Goal: Obtain resource: Obtain resource

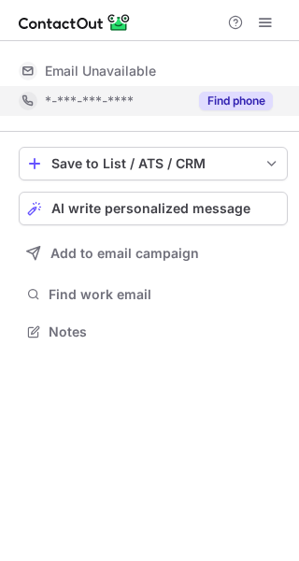
scroll to position [9, 9]
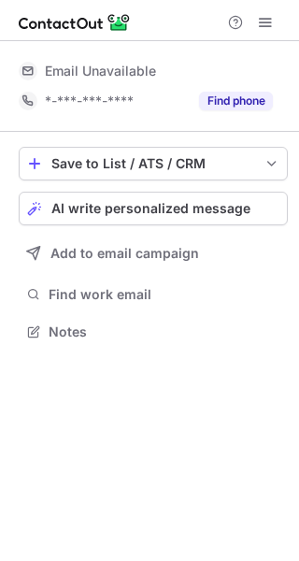
scroll to position [9, 9]
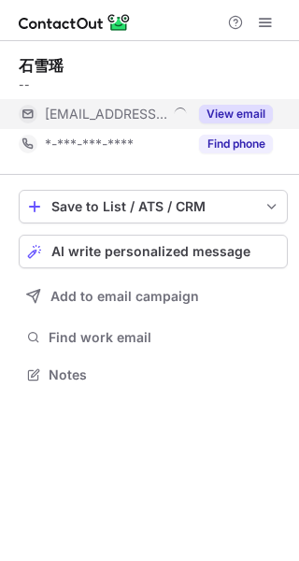
scroll to position [9, 9]
click at [244, 115] on button "View email" at bounding box center [236, 114] width 74 height 19
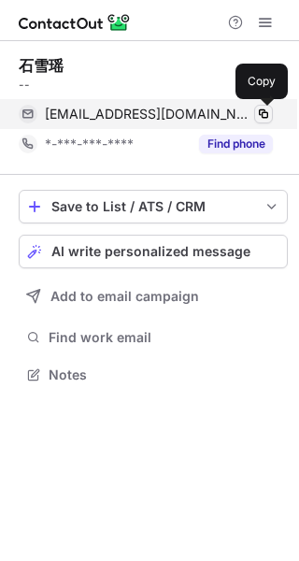
click at [259, 115] on span at bounding box center [263, 114] width 15 height 15
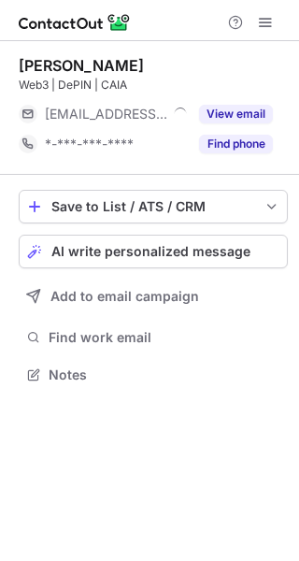
scroll to position [9, 9]
click at [253, 115] on button "View email" at bounding box center [236, 114] width 74 height 19
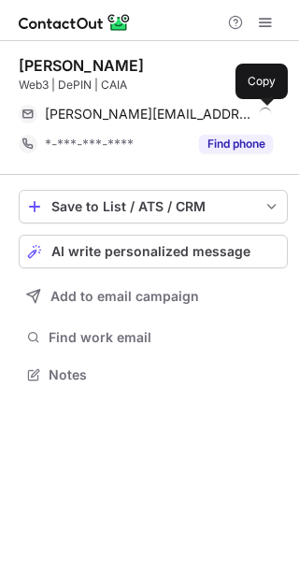
click at [266, 111] on span at bounding box center [263, 114] width 15 height 15
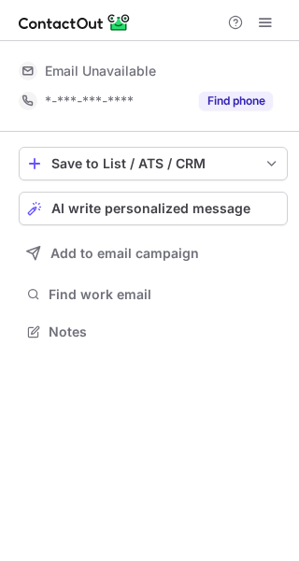
scroll to position [9, 9]
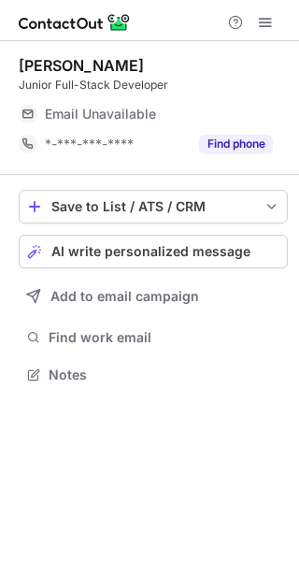
scroll to position [9, 9]
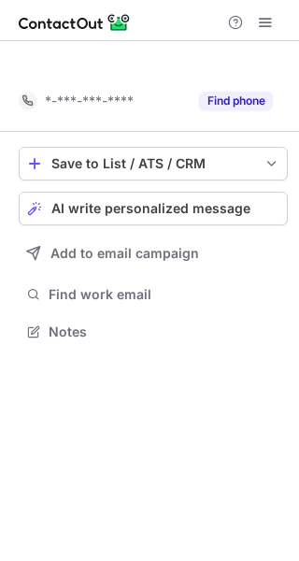
scroll to position [288, 299]
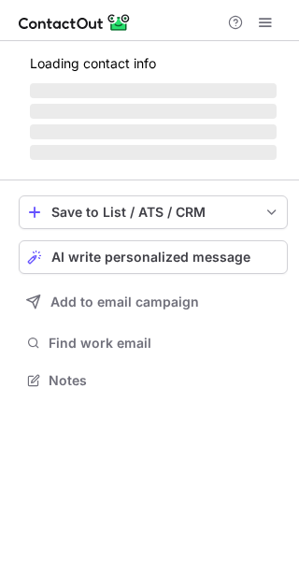
scroll to position [9, 9]
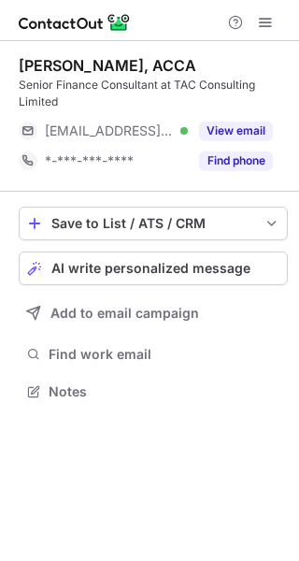
scroll to position [378, 299]
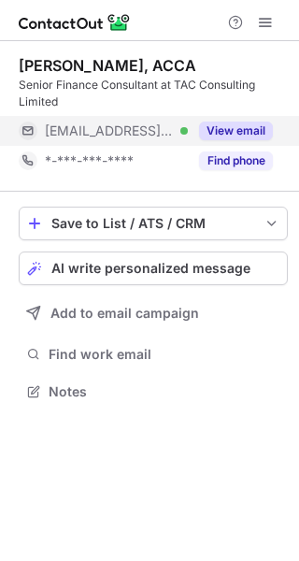
click at [244, 126] on button "View email" at bounding box center [236, 131] width 74 height 19
click at [265, 131] on div "[EMAIL_ADDRESS][DOMAIN_NAME]" at bounding box center [159, 131] width 228 height 17
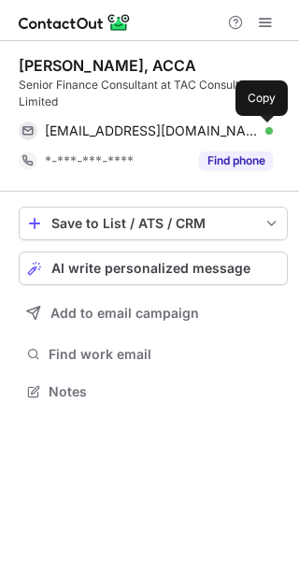
click at [265, 131] on span at bounding box center [263, 131] width 15 height 15
